Goal: Task Accomplishment & Management: Manage account settings

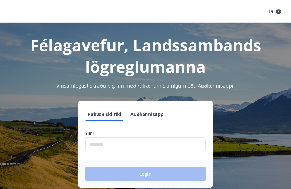
click at [96, 147] on input "phone" at bounding box center [145, 144] width 121 height 14
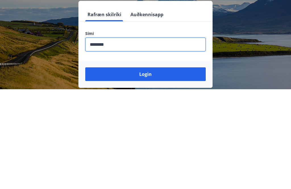
type input "********"
click at [148, 167] on button "Login" at bounding box center [145, 174] width 121 height 14
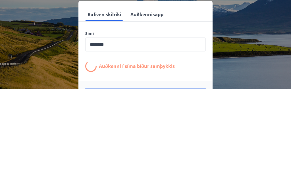
scroll to position [88, 0]
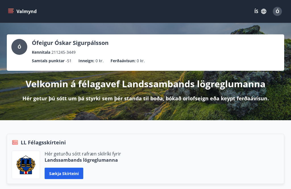
click at [9, 11] on icon "menu" at bounding box center [11, 12] width 6 height 6
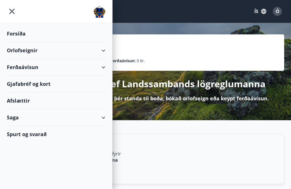
click at [31, 68] on div "Ferðaávísun" at bounding box center [56, 67] width 99 height 17
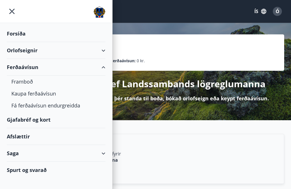
click at [50, 93] on div "Kaupa ferðaávísun" at bounding box center [56, 94] width 90 height 12
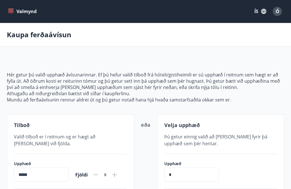
click at [13, 13] on icon "menu" at bounding box center [10, 13] width 5 height 1
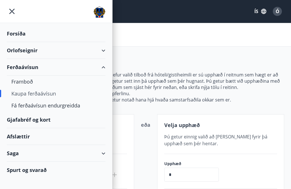
click at [42, 52] on div "Orlofseignir" at bounding box center [56, 50] width 99 height 17
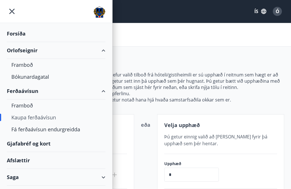
click at [30, 65] on div "Framboð" at bounding box center [56, 65] width 90 height 12
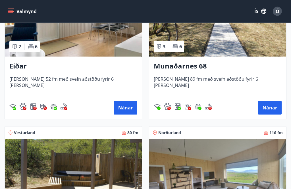
scroll to position [300, 0]
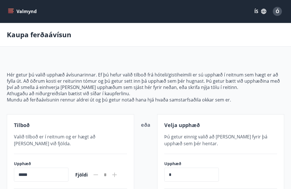
click at [11, 11] on icon "menu" at bounding box center [11, 12] width 6 height 6
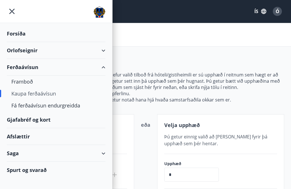
click at [19, 33] on div "Forsíða" at bounding box center [56, 33] width 99 height 17
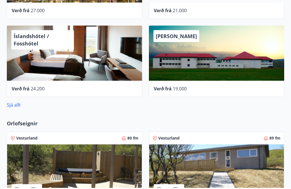
scroll to position [354, 0]
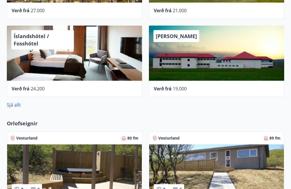
click at [13, 104] on link "Sjá allt" at bounding box center [14, 105] width 14 height 6
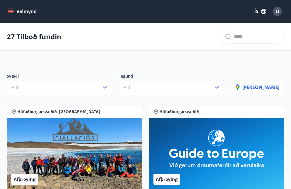
click at [218, 86] on button "Allt" at bounding box center [171, 87] width 105 height 15
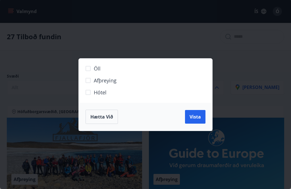
click at [241, 58] on div "Öll Afþreying Hótel Hætta við Vista" at bounding box center [145, 94] width 291 height 189
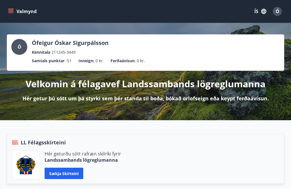
click at [90, 47] on div "Ófeigur Óskar Sigurpálsson Kennitala 211245-3449" at bounding box center [70, 47] width 77 height 16
click at [280, 13] on div "Ó" at bounding box center [277, 11] width 9 height 9
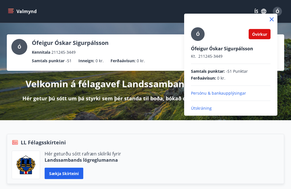
click at [201, 109] on p "Útskráning" at bounding box center [231, 109] width 80 height 6
